Goal: Transaction & Acquisition: Purchase product/service

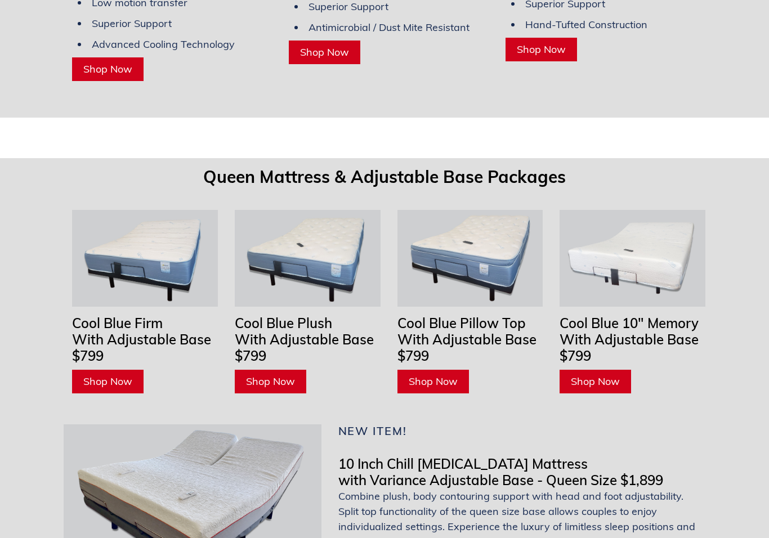
scroll to position [3347, 0]
click at [325, 229] on img at bounding box center [308, 258] width 146 height 97
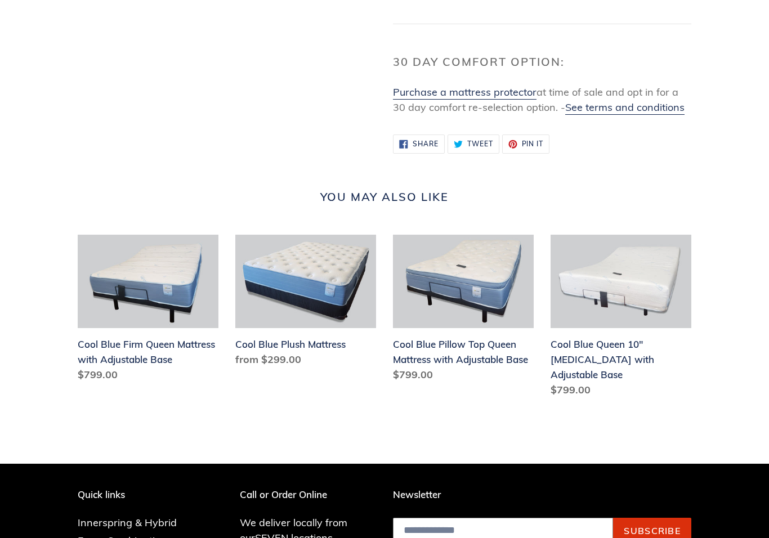
scroll to position [1003, 0]
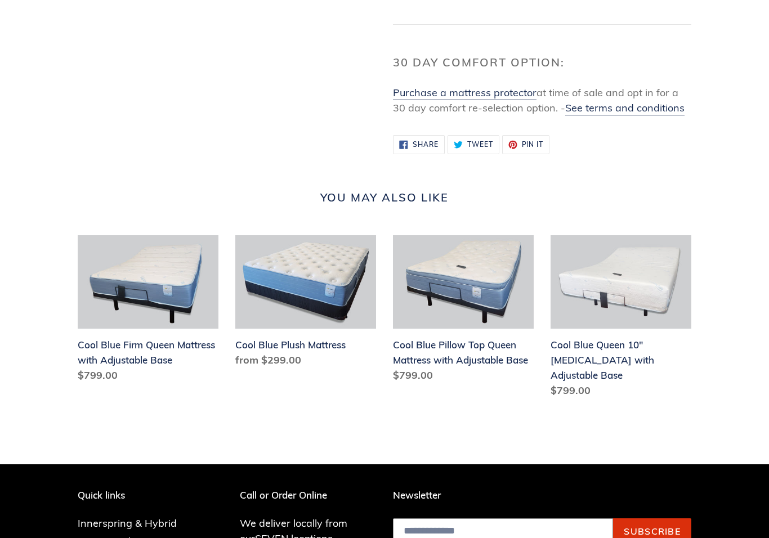
click at [479, 284] on link "Cool Blue Pillow Top Queen Mattress with Adjustable Base" at bounding box center [463, 311] width 141 height 153
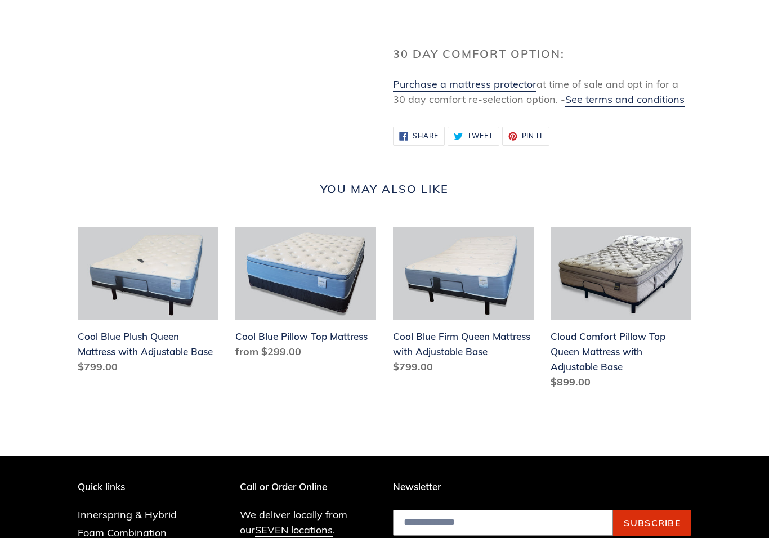
scroll to position [996, 0]
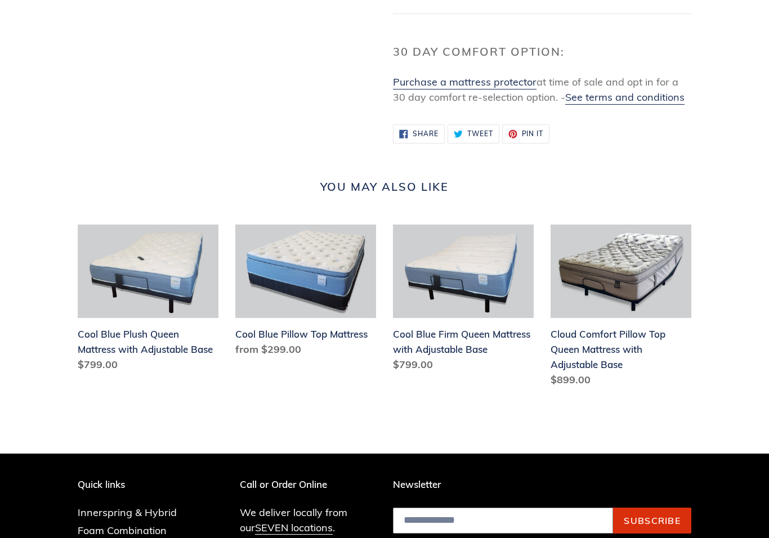
click at [647, 267] on link "Cloud Comfort Pillow Top Queen Mattress with Adjustable Base" at bounding box center [621, 309] width 141 height 168
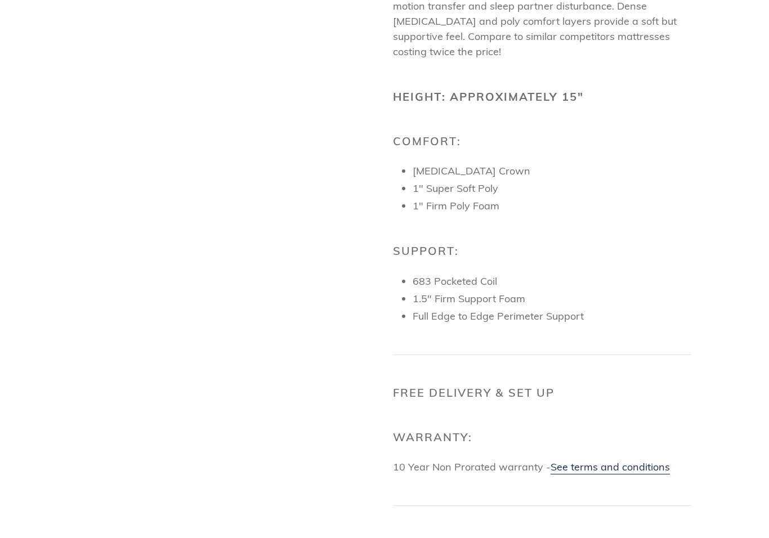
scroll to position [532, 0]
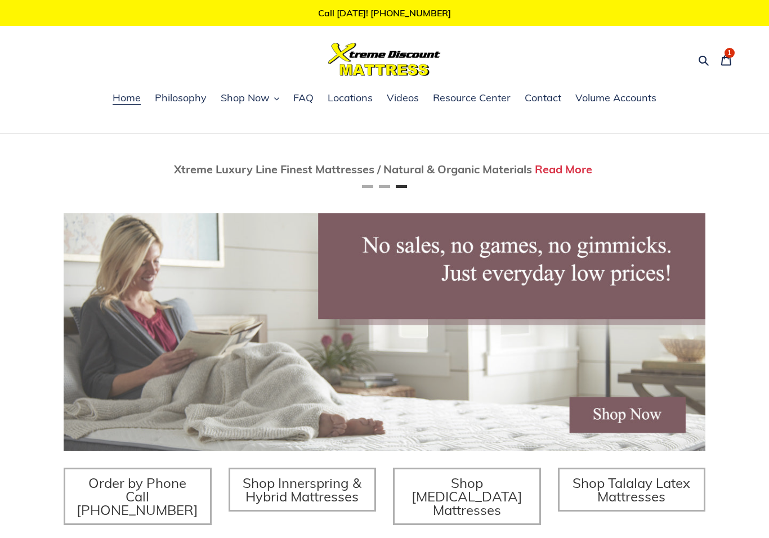
scroll to position [0, 1284]
click at [86, 176] on button "Previous" at bounding box center [97, 169] width 23 height 23
click at [694, 166] on span "Fully Adjustable Queen Base With Mattress Only $799 Shop Now" at bounding box center [385, 169] width 642 height 15
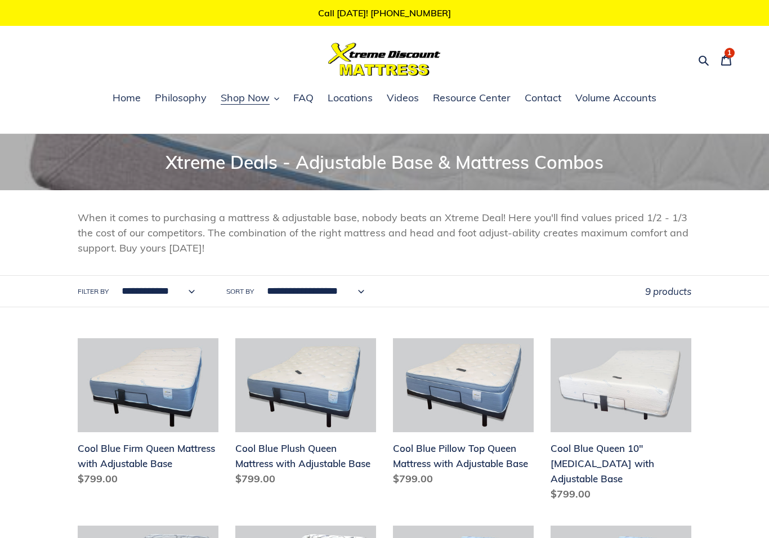
click at [141, 95] on span "Home" at bounding box center [127, 98] width 28 height 14
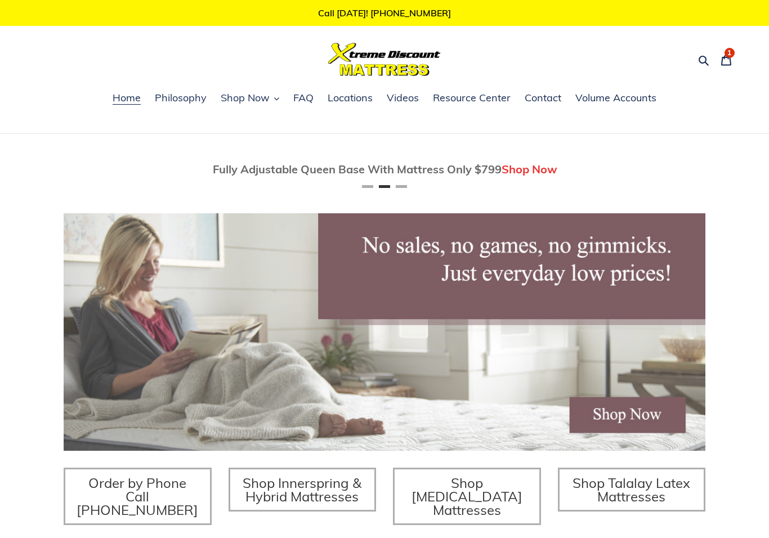
scroll to position [0, 642]
click at [708, 65] on icon "button" at bounding box center [704, 61] width 10 height 10
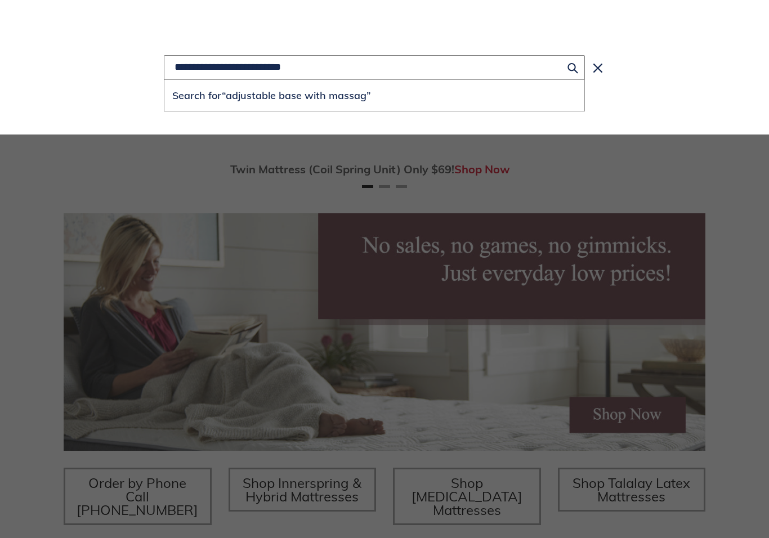
scroll to position [0, 0]
type input "**********"
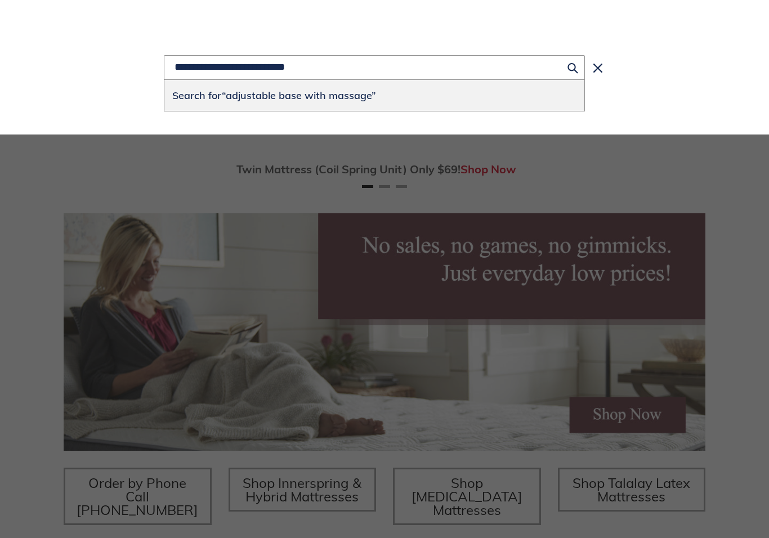
click at [544, 99] on button "Search for “adjustable base with massage”" at bounding box center [374, 95] width 420 height 31
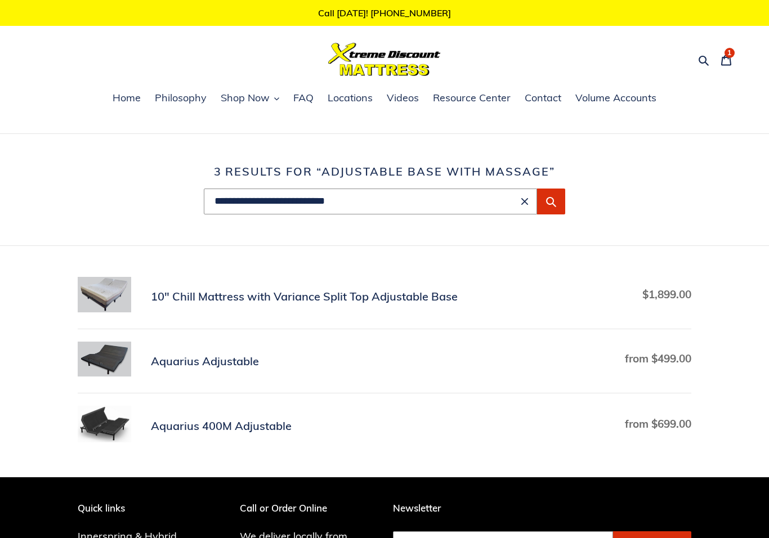
click at [482, 371] on link "Aquarius Adjustable" at bounding box center [385, 361] width 614 height 39
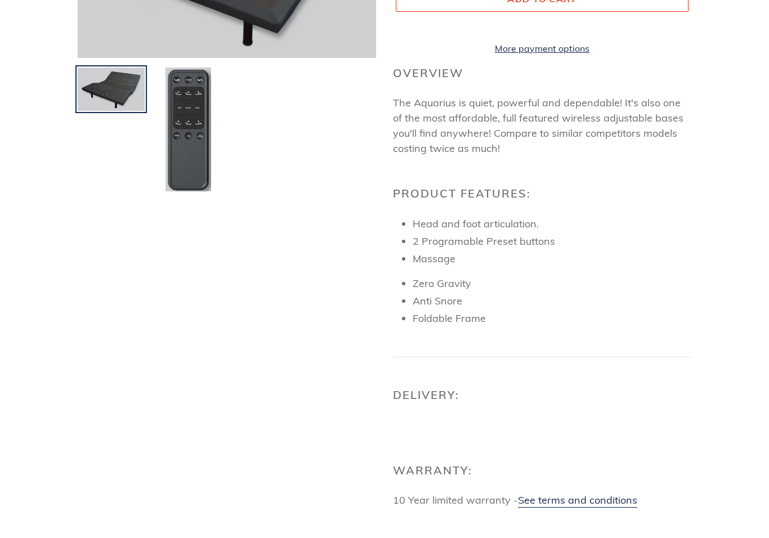
scroll to position [301, 0]
click at [198, 123] on img at bounding box center [188, 129] width 48 height 126
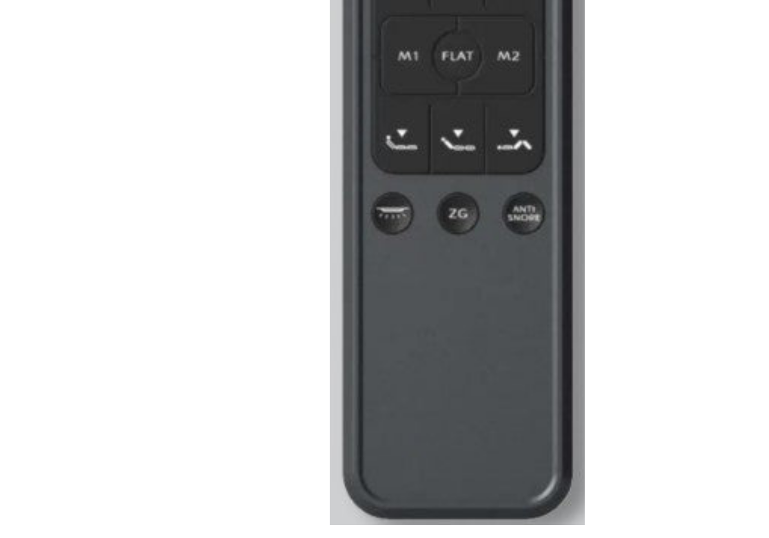
scroll to position [229, 0]
click at [258, 136] on div at bounding box center [218, 136] width 315 height 400
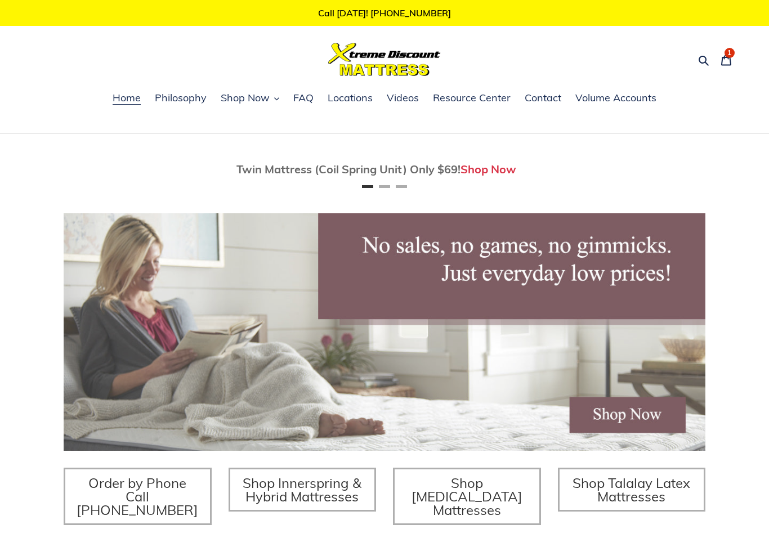
click at [704, 64] on icon "button" at bounding box center [703, 60] width 11 height 11
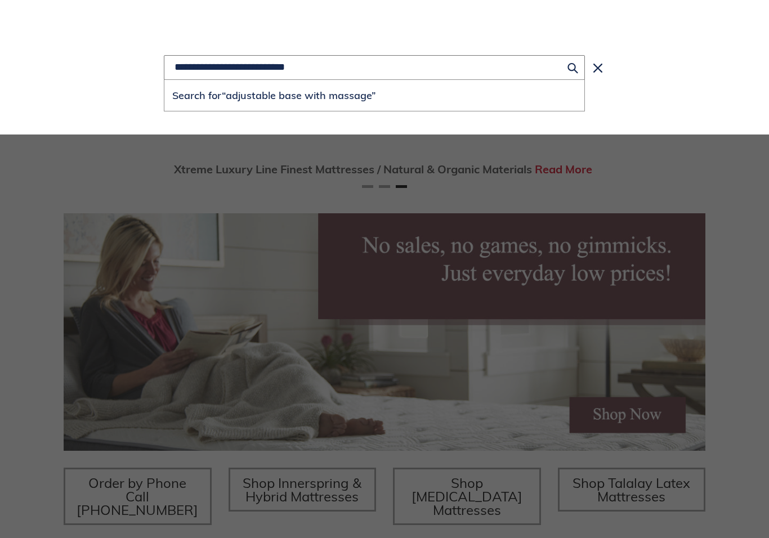
scroll to position [0, 1284]
type input "**********"
click at [374, 96] on button "Search for “adjustable base with massage”" at bounding box center [374, 95] width 420 height 31
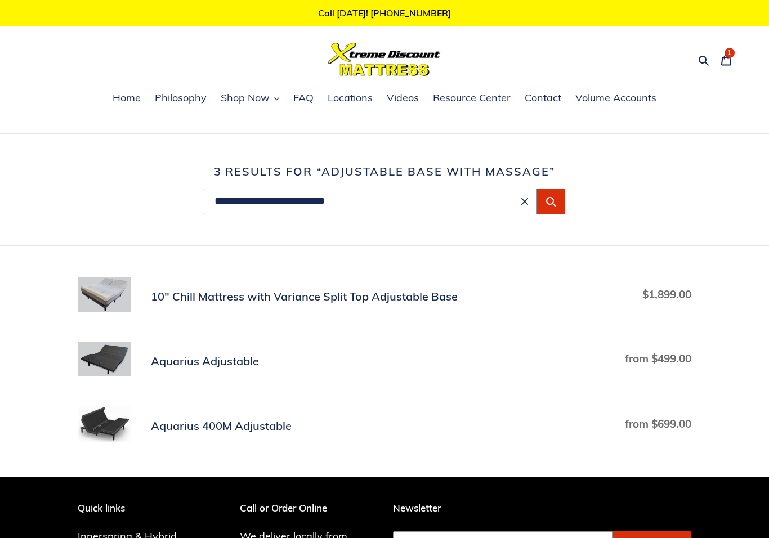
click at [665, 425] on link "Aquarius 400M Adjustable" at bounding box center [385, 426] width 614 height 41
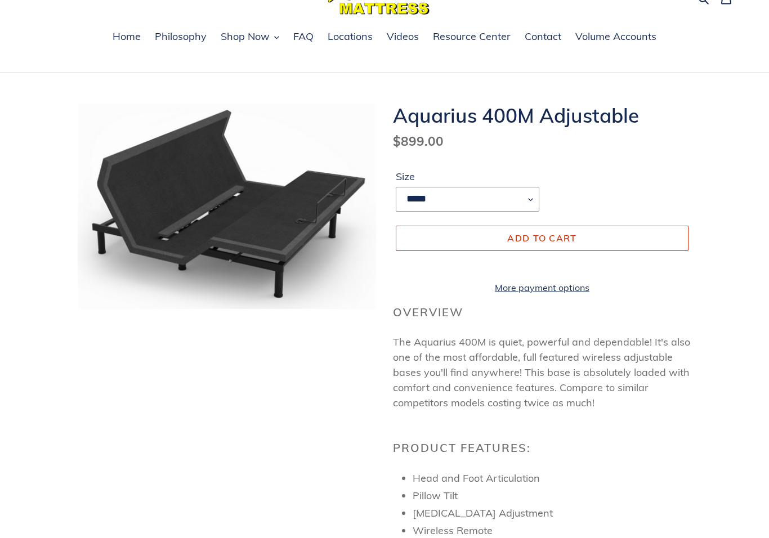
scroll to position [55, 0]
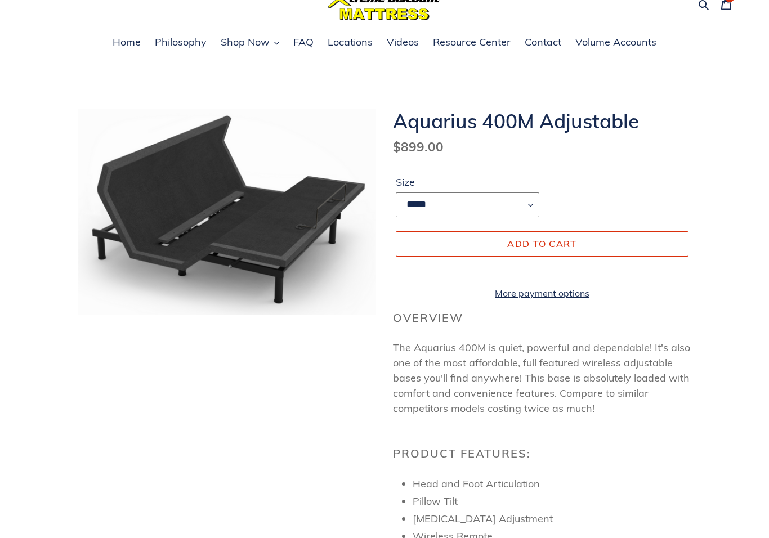
click at [531, 208] on select "***** **** *******" at bounding box center [468, 205] width 144 height 25
click at [641, 249] on button "Add to cart" at bounding box center [542, 243] width 293 height 25
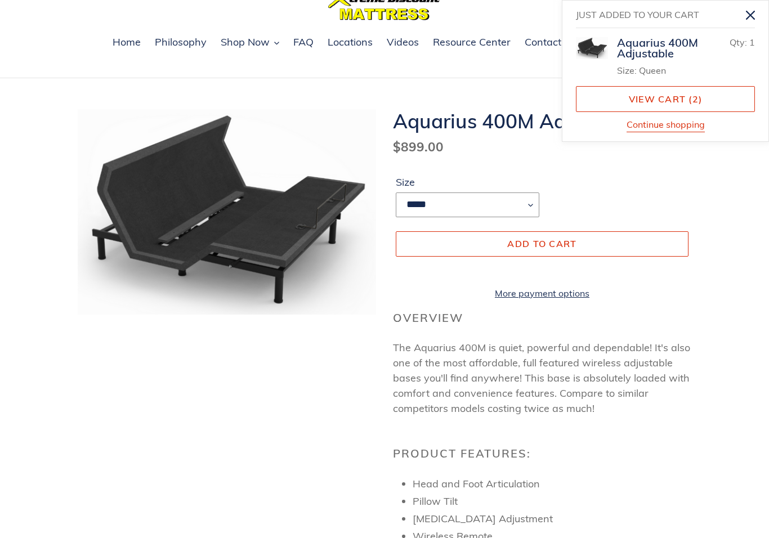
click at [725, 104] on link "View cart ( 2 )" at bounding box center [665, 99] width 179 height 26
click at [712, 102] on link "View cart ( 2 )" at bounding box center [665, 99] width 179 height 26
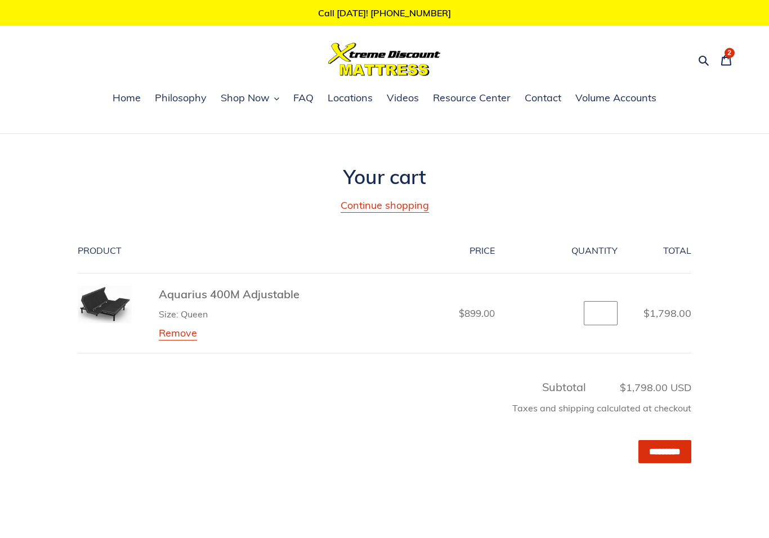
click at [609, 316] on input "*" at bounding box center [601, 313] width 34 height 25
type input "*"
click at [737, 56] on link "Cart 2 items" at bounding box center [727, 59] width 24 height 26
click at [609, 311] on input "*" at bounding box center [601, 313] width 34 height 25
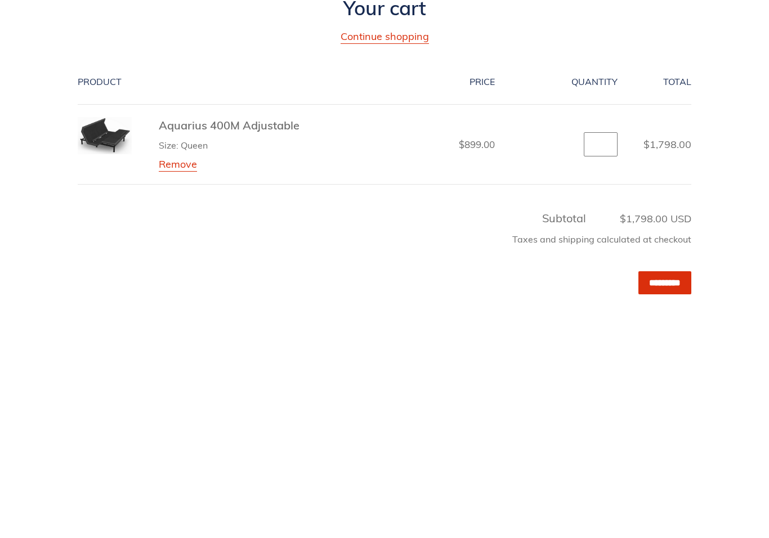
type input "*"
click at [728, 177] on div "Your cart Continue shopping Product Price Quantity Total Aquarius 400M Adjustab…" at bounding box center [384, 340] width 769 height 351
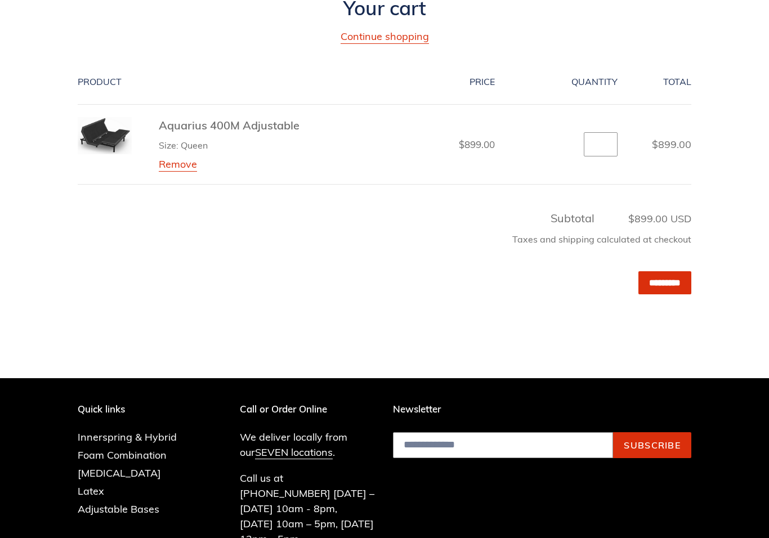
click at [689, 316] on shop-pay-wallet-button at bounding box center [690, 311] width 3 height 13
